Goal: Information Seeking & Learning: Learn about a topic

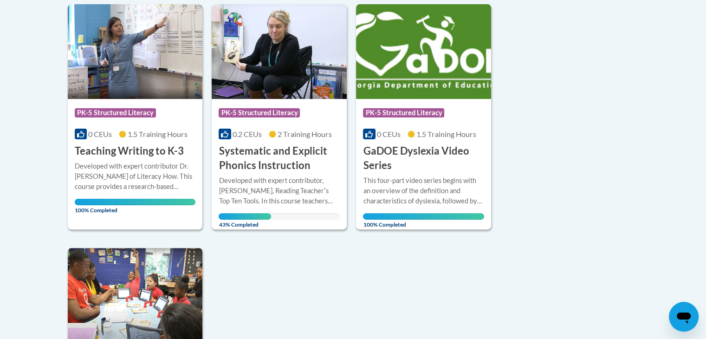
scroll to position [236, 0]
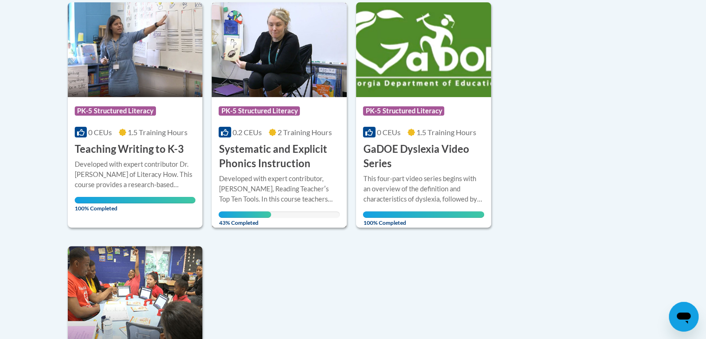
click at [273, 156] on h3 "Systematic and Explicit Phonics Instruction" at bounding box center [279, 156] width 121 height 29
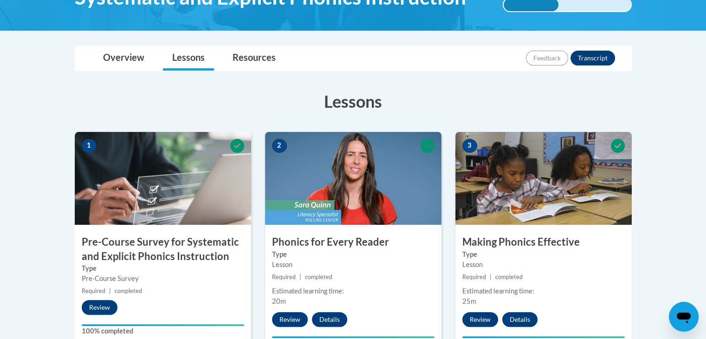
scroll to position [180, 0]
